Goal: Obtain resource: Obtain resource

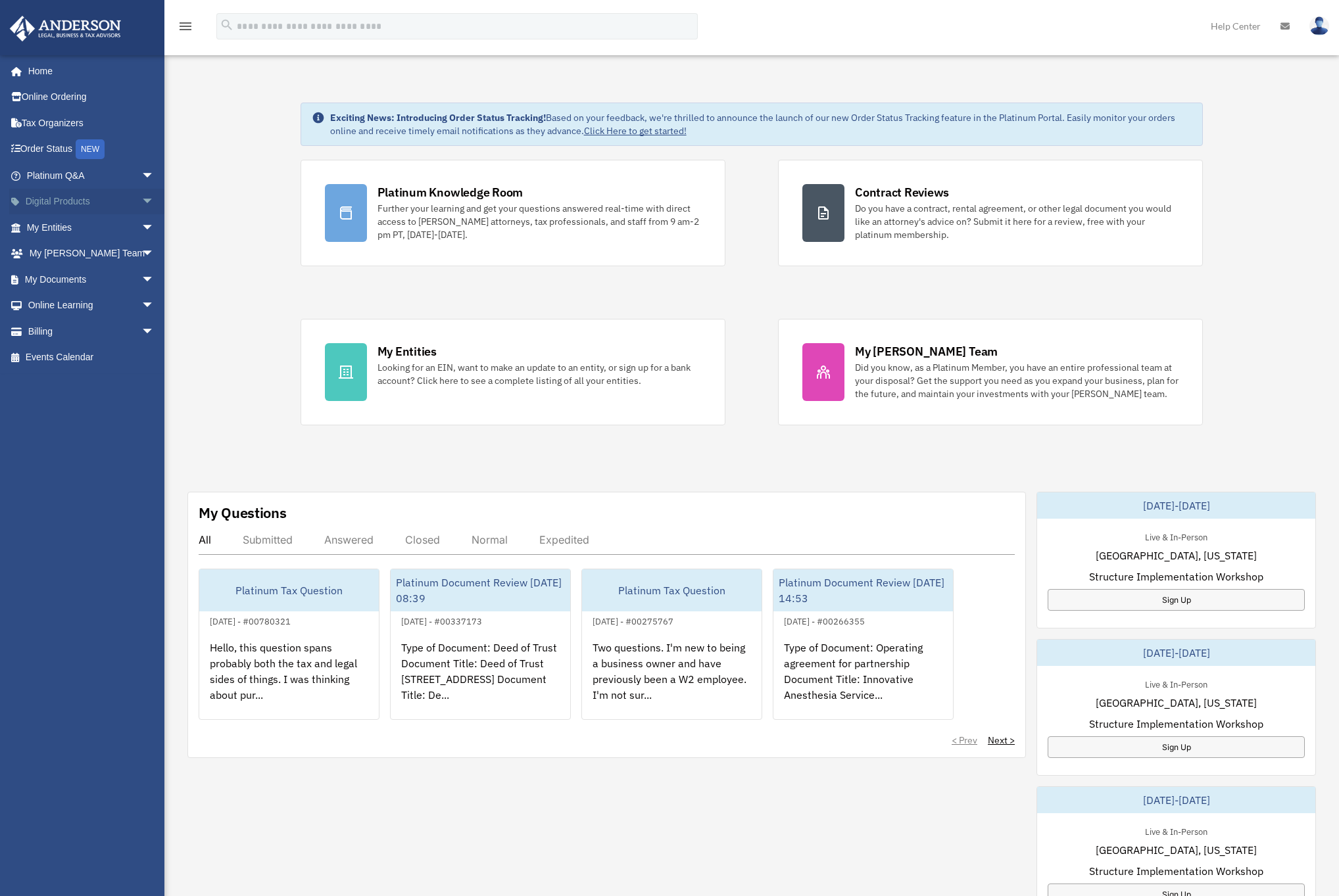
click at [141, 207] on span "arrow_drop_down" at bounding box center [155, 202] width 26 height 27
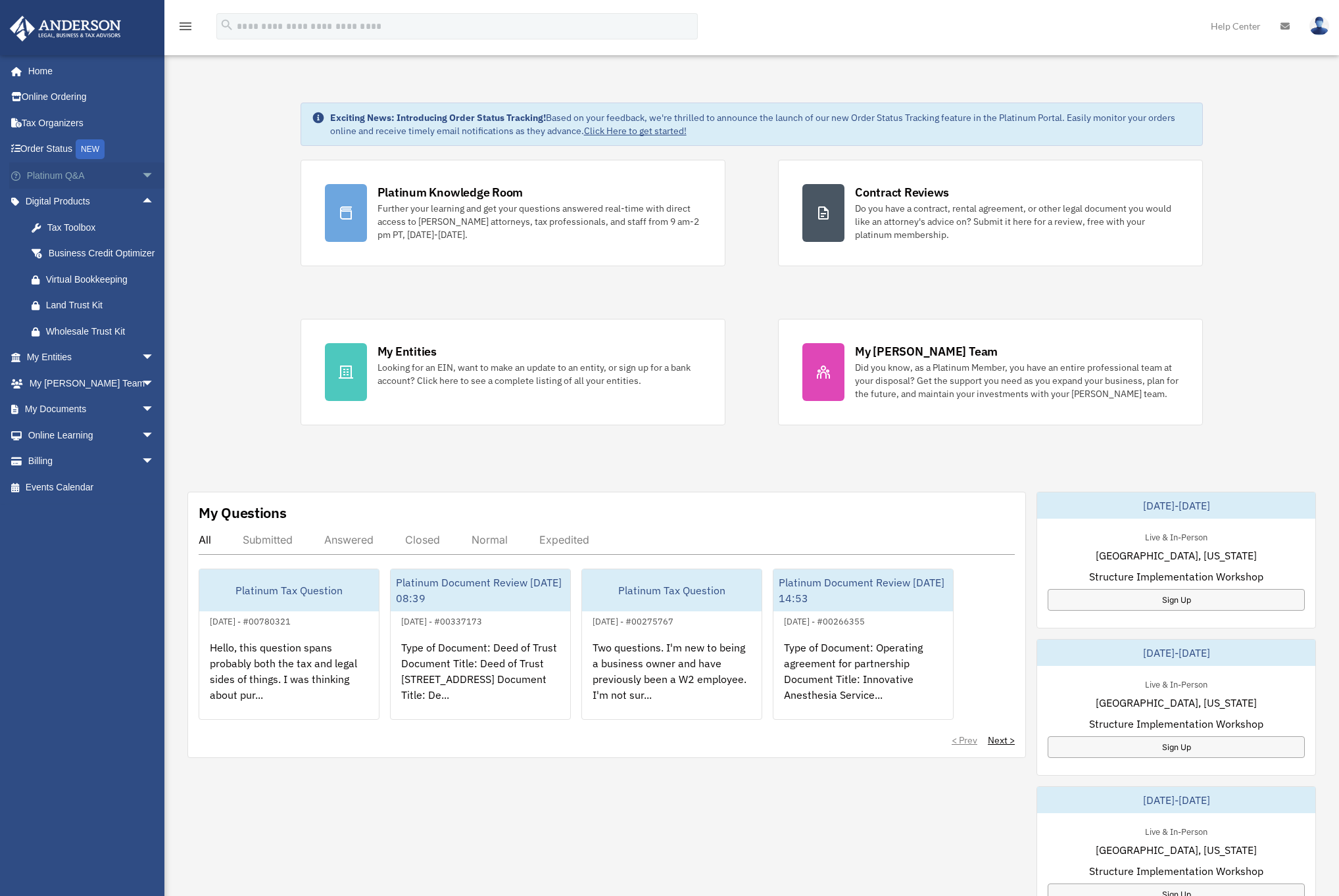
click at [141, 173] on span "arrow_drop_down" at bounding box center [155, 176] width 26 height 27
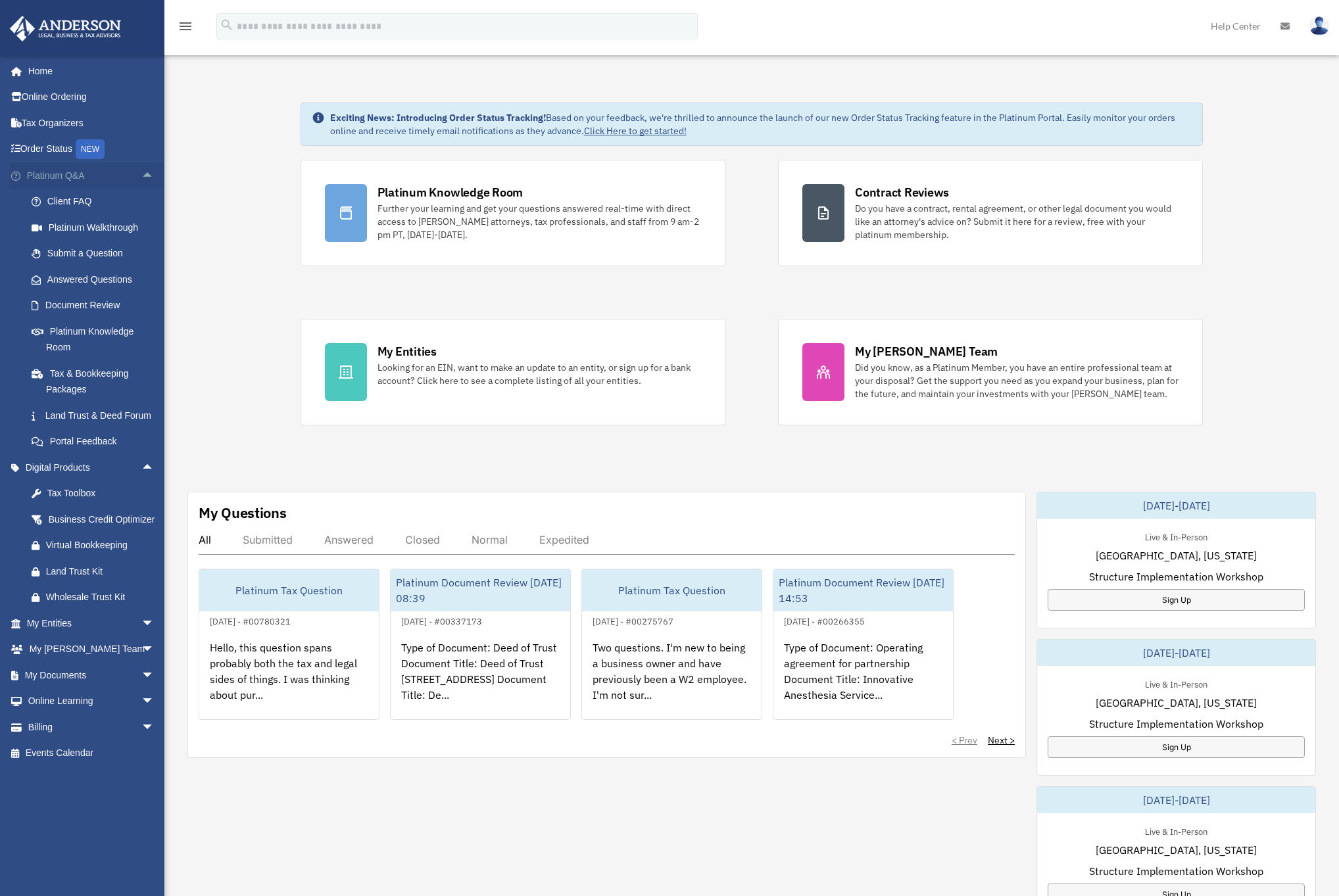
click at [141, 173] on span "arrow_drop_up" at bounding box center [155, 176] width 26 height 27
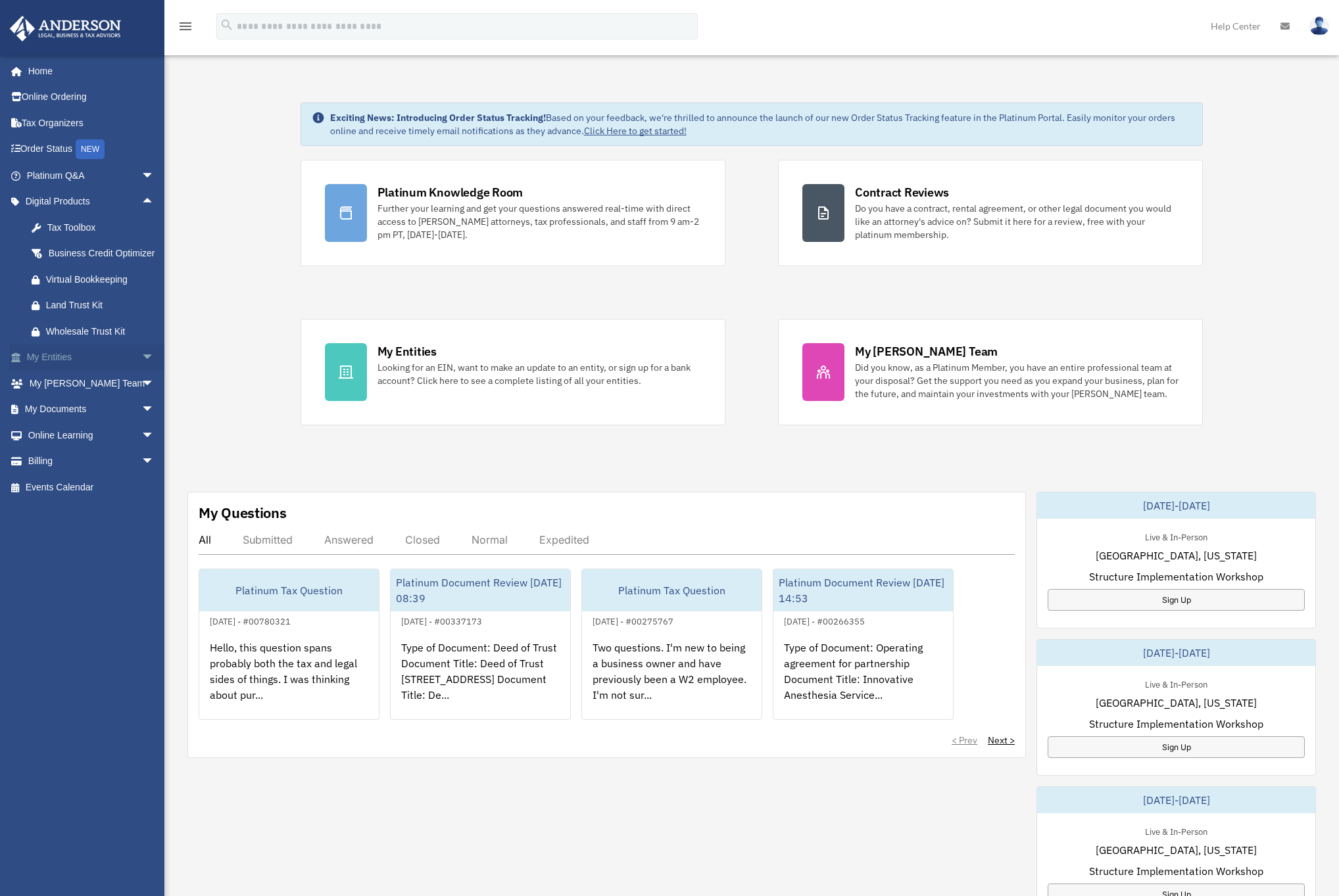
click at [141, 371] on span "arrow_drop_down" at bounding box center [155, 357] width 26 height 27
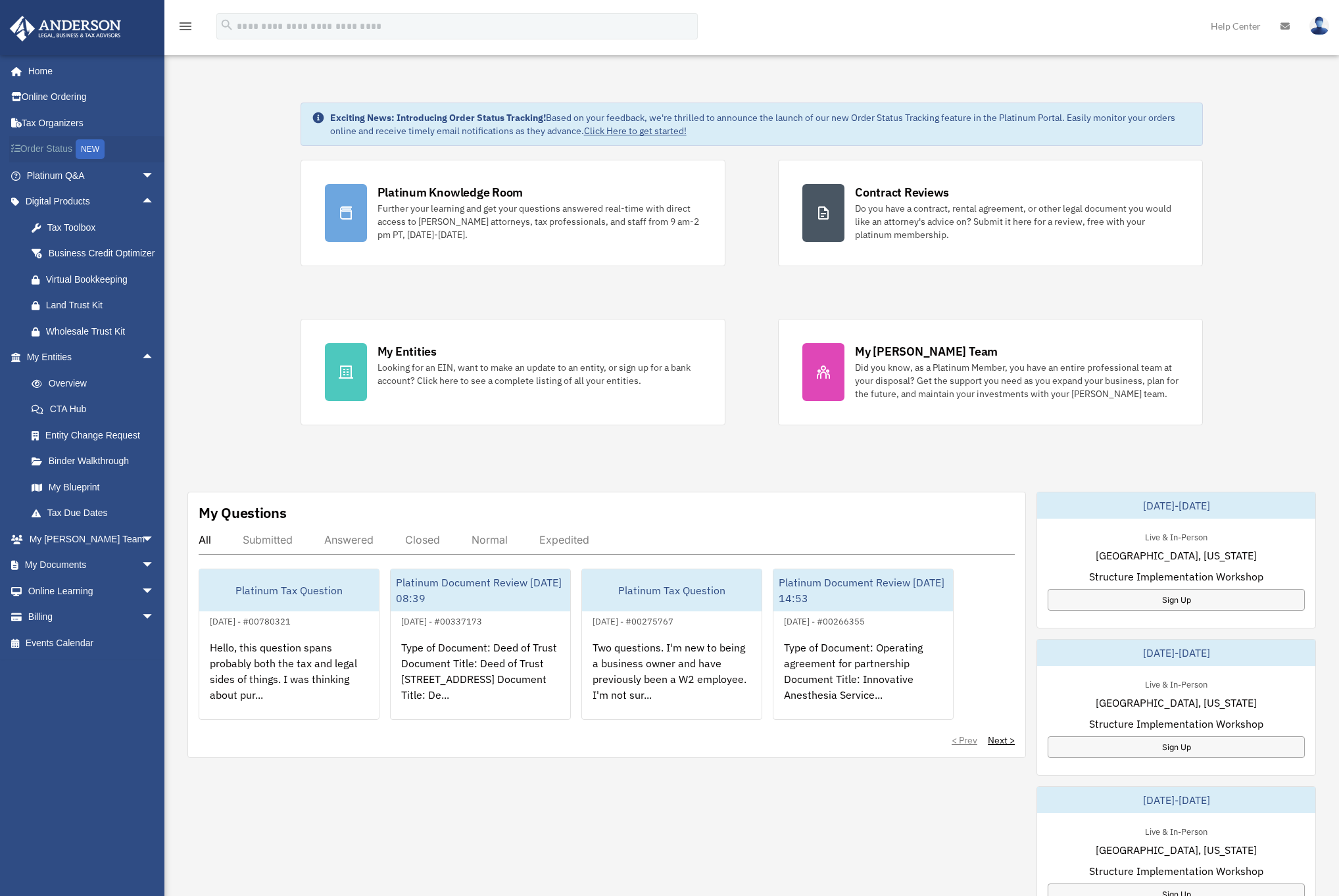
scroll to position [3, 0]
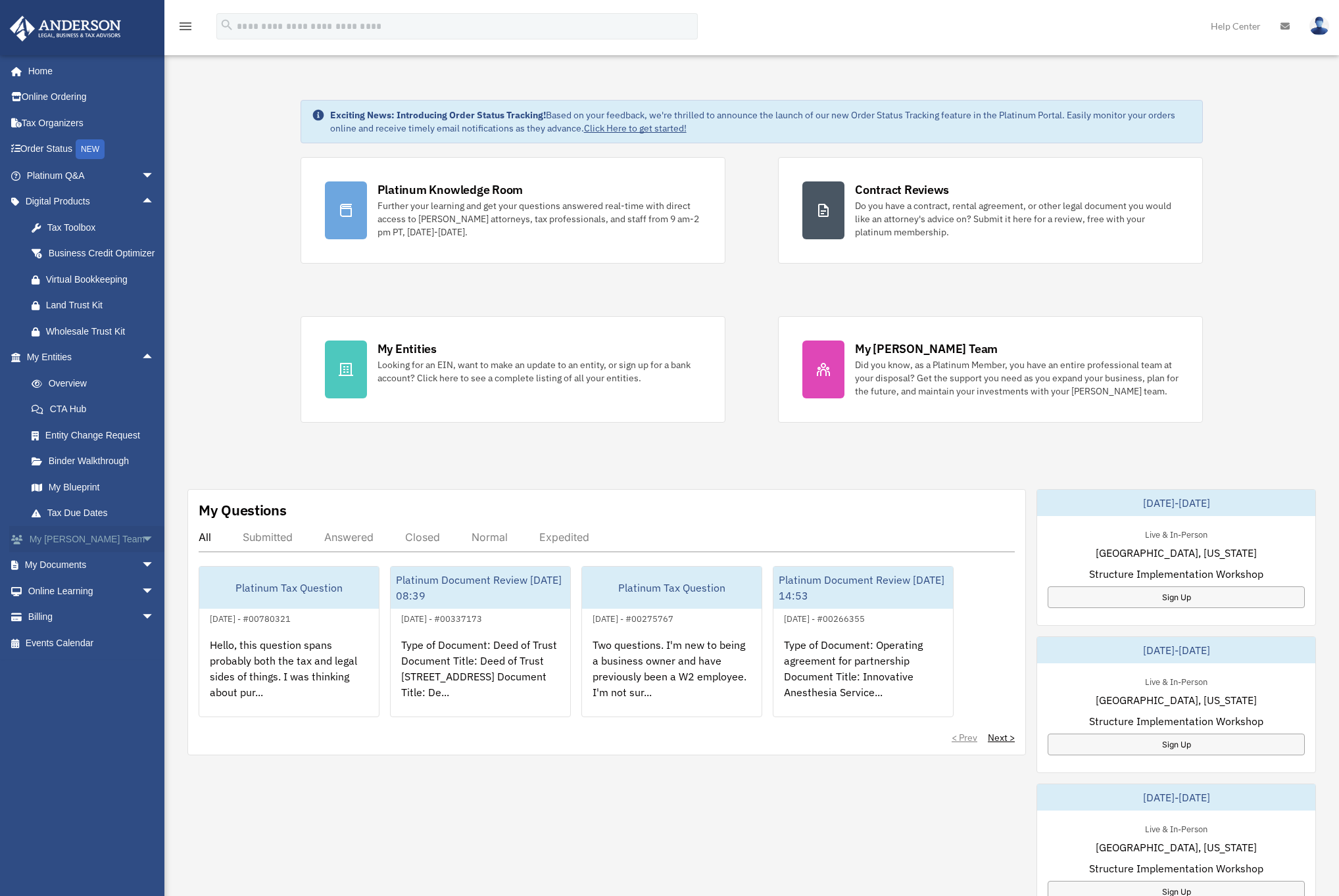
click at [141, 553] on span "arrow_drop_down" at bounding box center [155, 539] width 26 height 27
click at [141, 658] on span "arrow_drop_down" at bounding box center [155, 659] width 26 height 27
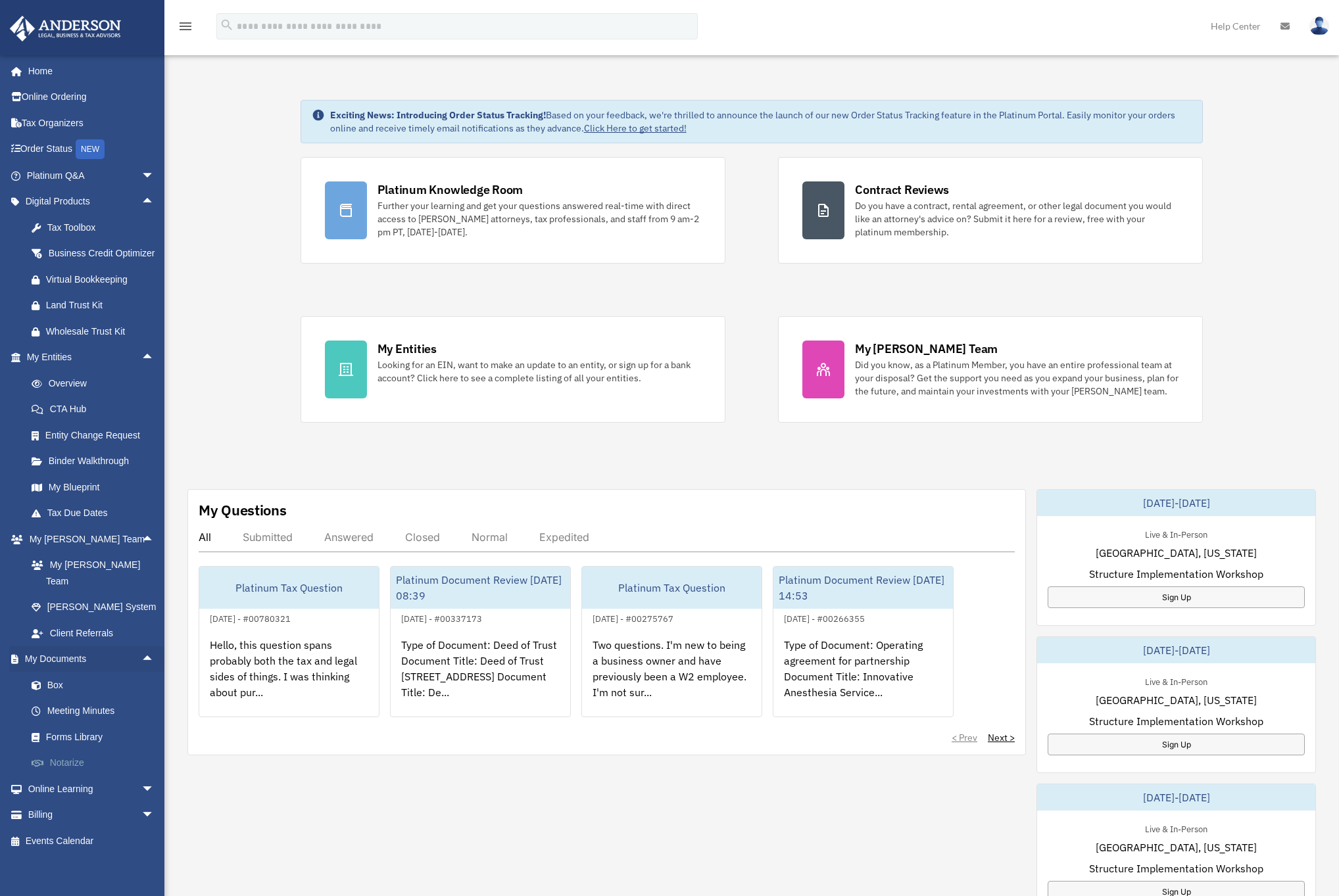
scroll to position [6, 0]
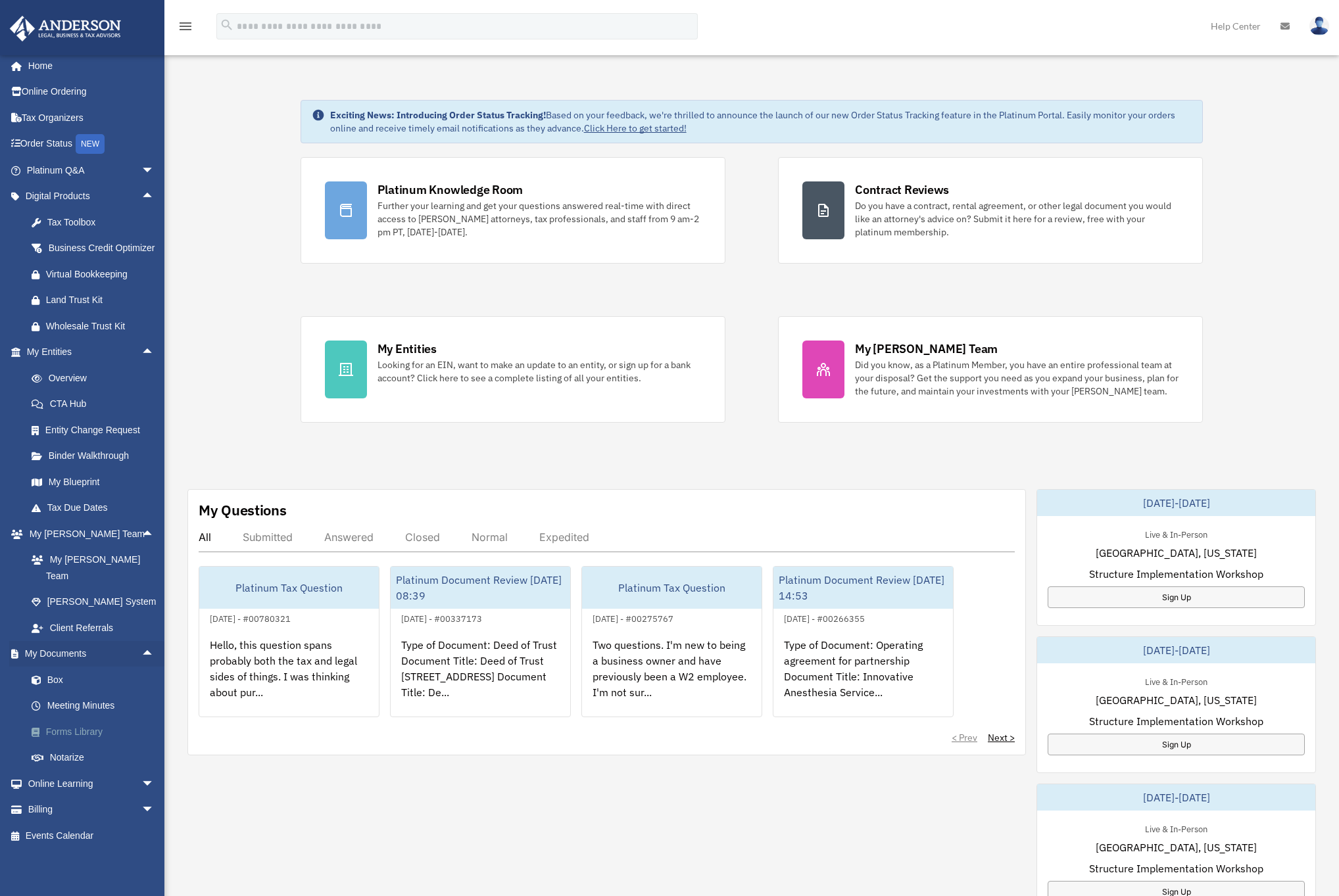
click at [94, 727] on link "Forms Library" at bounding box center [96, 732] width 156 height 26
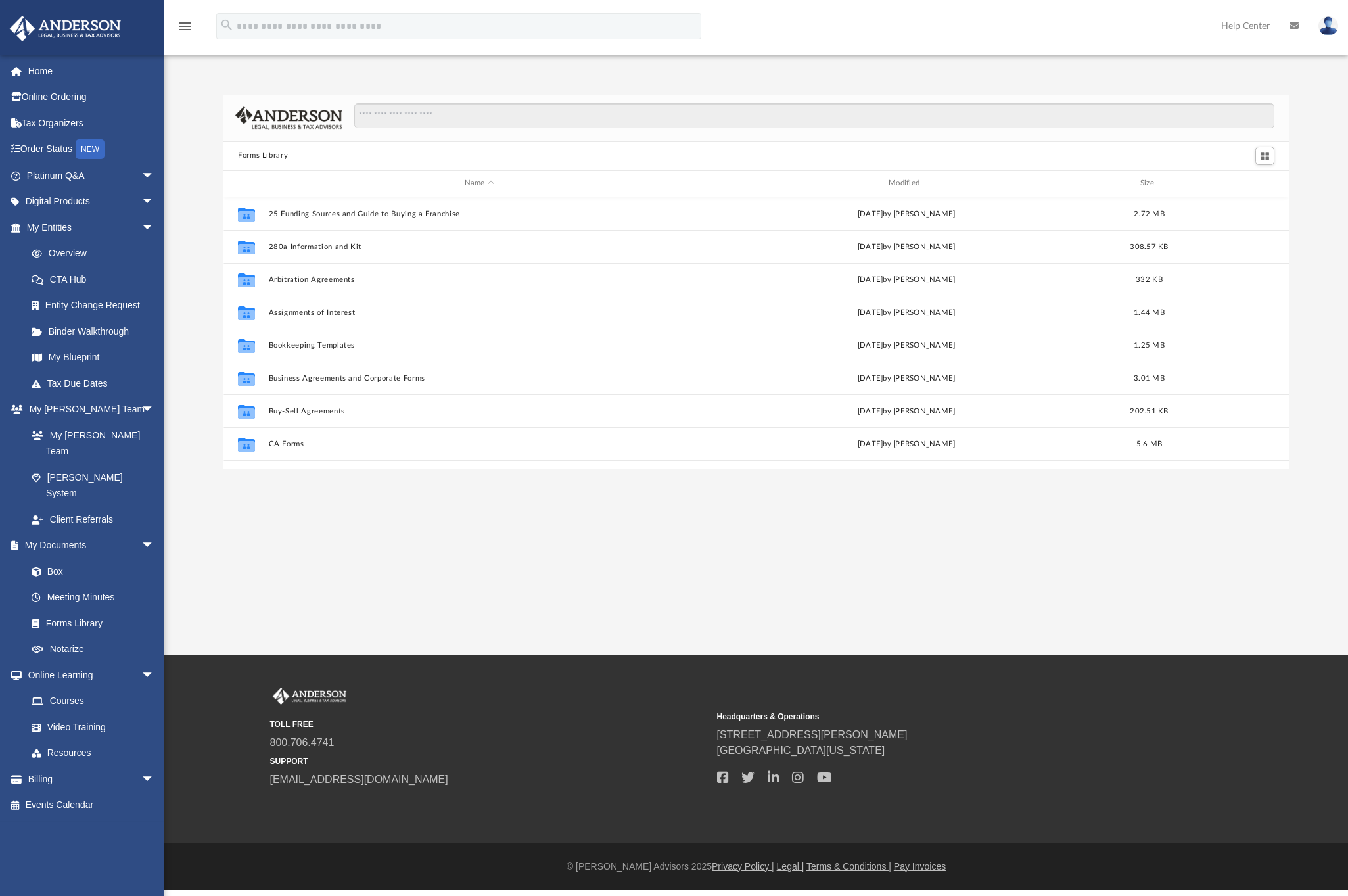
scroll to position [289, 1055]
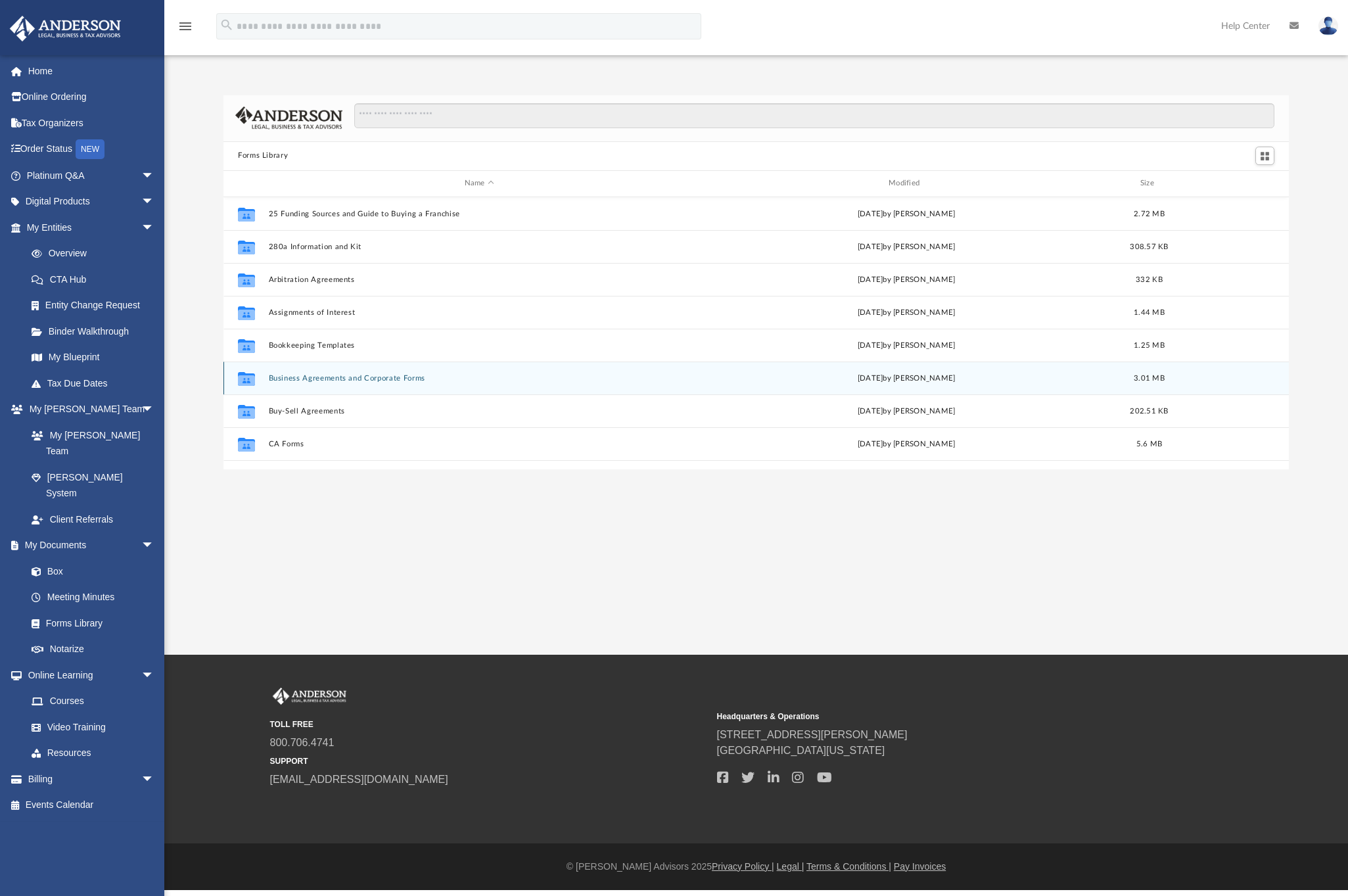
click at [336, 374] on button "Business Agreements and Corporate Forms" at bounding box center [479, 378] width 421 height 8
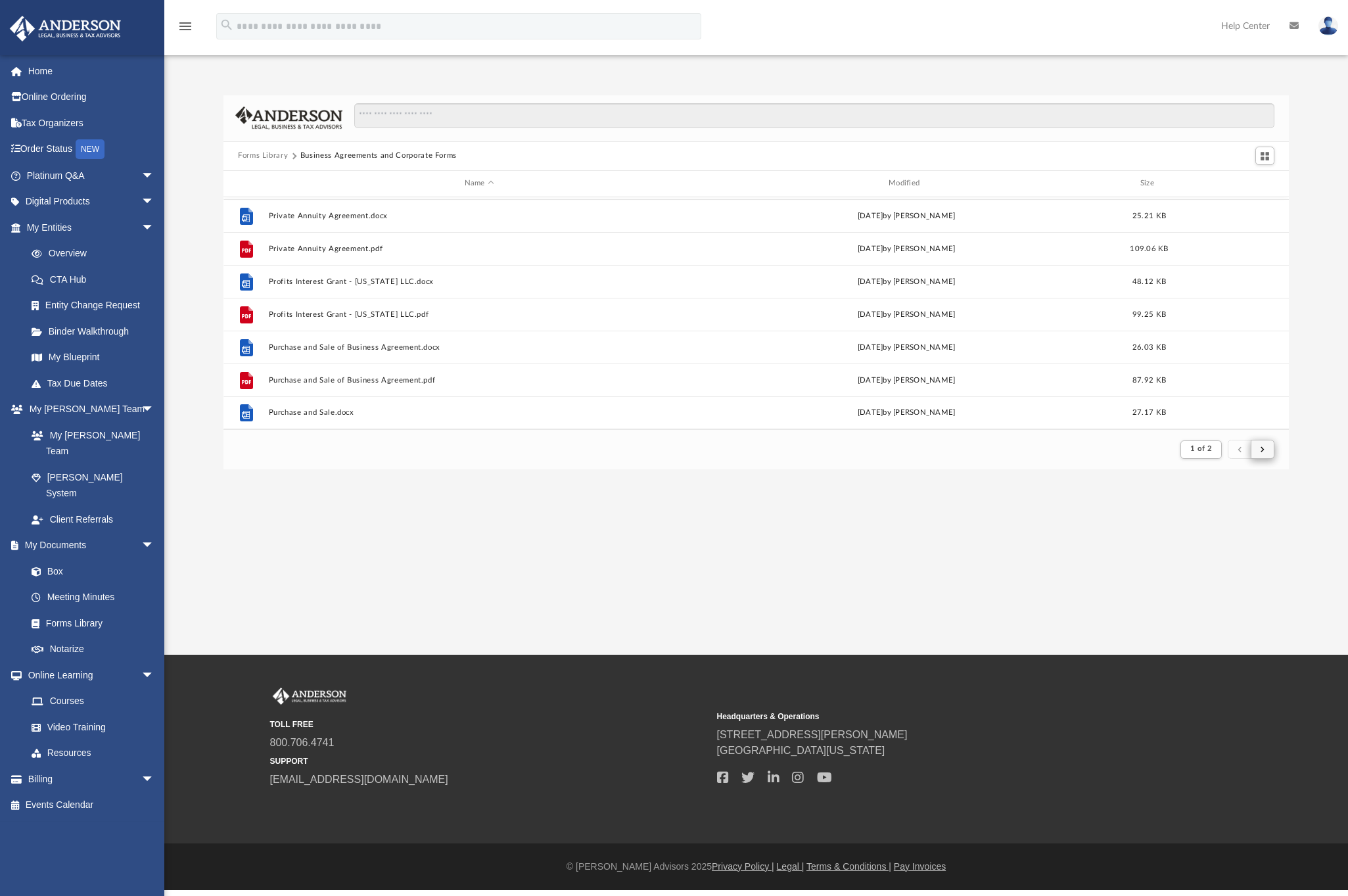
scroll to position [249, 1055]
drag, startPoint x: 1262, startPoint y: 445, endPoint x: 1256, endPoint y: 441, distance: 7.2
click at [1262, 445] on span "submit" at bounding box center [1262, 449] width 4 height 7
